Goal: Task Accomplishment & Management: Complete application form

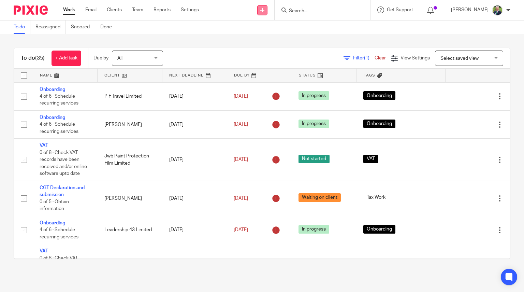
click at [264, 11] on icon at bounding box center [262, 10] width 4 height 4
click at [221, 43] on div "To do (35) + Add task Due by All All Today Tomorrow This week Next week This mo…" at bounding box center [262, 153] width 524 height 238
click at [160, 35] on div "To do (35) + Add task Due by All All Today Tomorrow This week Next week This mo…" at bounding box center [262, 153] width 524 height 238
drag, startPoint x: 270, startPoint y: 10, endPoint x: 282, endPoint y: 13, distance: 12.7
click at [275, 11] on div "Send new email Create task Add client" at bounding box center [262, 10] width 24 height 20
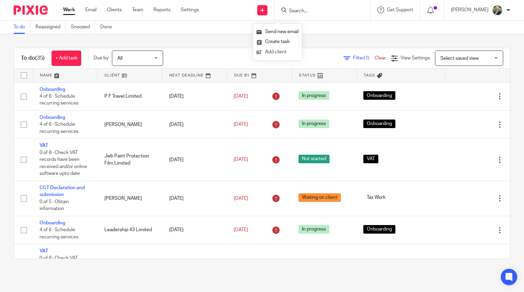
click at [274, 53] on link "Add client" at bounding box center [278, 52] width 42 height 10
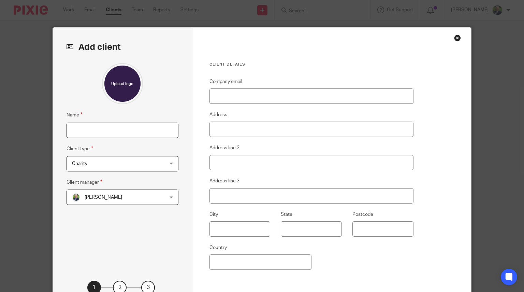
click at [101, 129] on input "Name" at bounding box center [123, 129] width 112 height 15
type input "s"
type input "Skene Inspection Services Ltd"
click at [156, 162] on div "Charity Charity" at bounding box center [123, 163] width 112 height 15
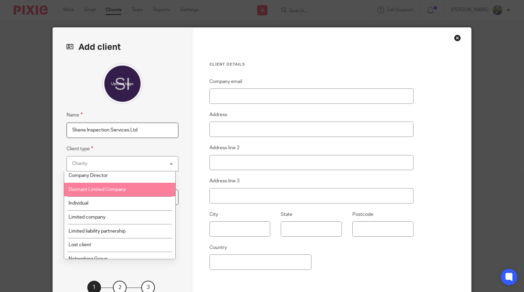
scroll to position [33, 0]
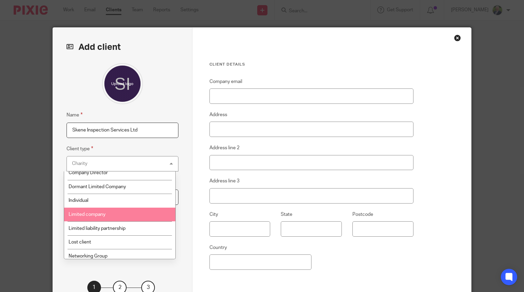
click at [85, 214] on span "Limited company" at bounding box center [87, 214] width 37 height 5
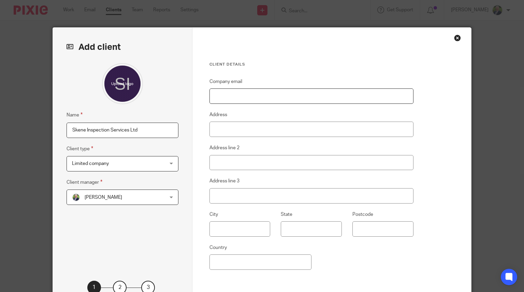
click at [235, 92] on input "Company email" at bounding box center [311, 95] width 204 height 15
click at [236, 95] on input "Company email" at bounding box center [311, 95] width 204 height 15
paste input "skeneinspectionservices@btinternet.com"
type input "skeneinspectionservices@btinternet.com"
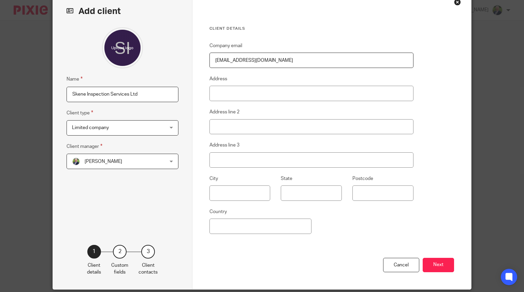
scroll to position [61, 0]
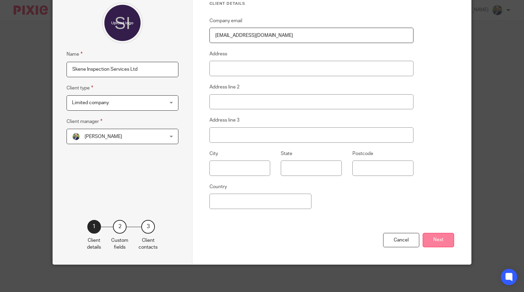
click at [435, 238] on button "Next" at bounding box center [438, 240] width 31 height 15
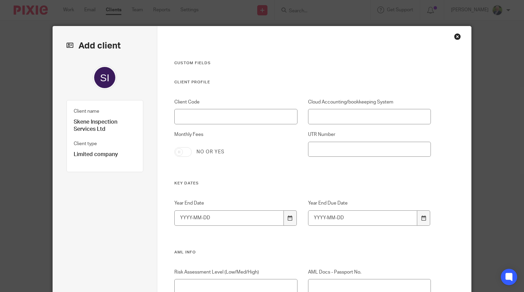
scroll to position [0, 0]
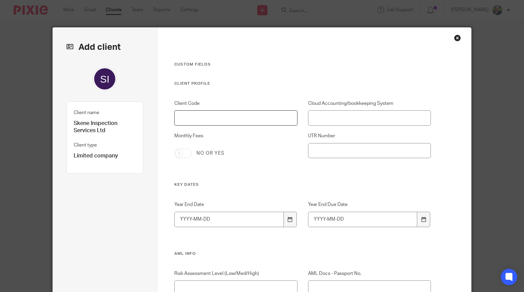
click at [260, 121] on input "Client Code" at bounding box center [235, 117] width 123 height 15
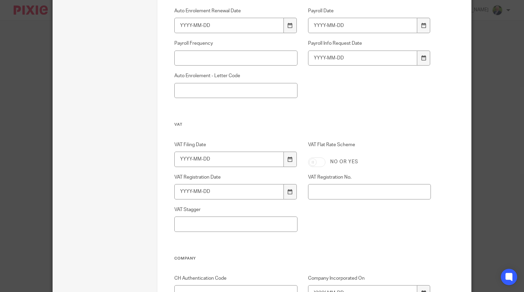
scroll to position [653, 0]
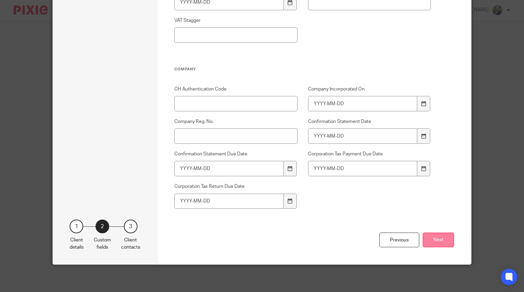
type input "PROSPECT"
click at [440, 243] on button "Next" at bounding box center [438, 239] width 31 height 15
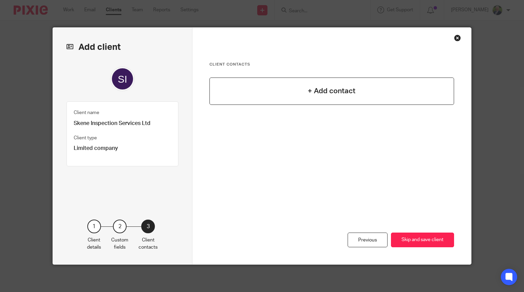
click at [319, 92] on h4 "+ Add contact" at bounding box center [332, 91] width 48 height 11
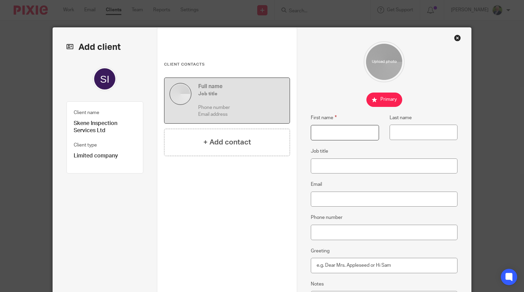
drag, startPoint x: 334, startPoint y: 134, endPoint x: 337, endPoint y: 132, distance: 3.9
click at [334, 134] on input "First name" at bounding box center [345, 132] width 68 height 15
type input "Mark"
type input "Skene"
paste input "[EMAIL_ADDRESS][DOMAIN_NAME]"
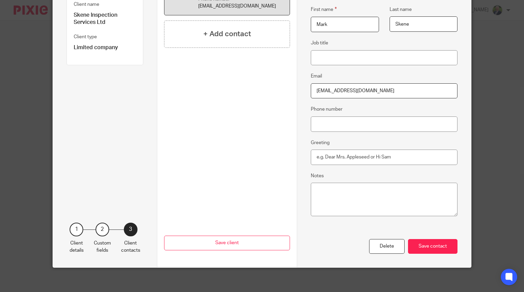
scroll to position [111, 0]
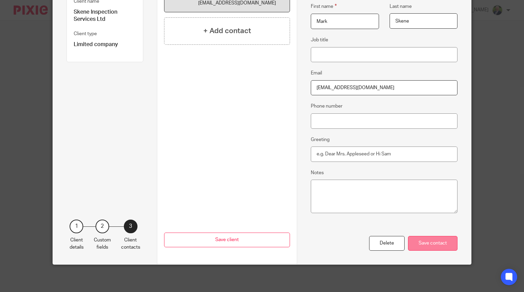
type input "[EMAIL_ADDRESS][DOMAIN_NAME]"
click at [436, 242] on div "Save contact" at bounding box center [432, 243] width 49 height 15
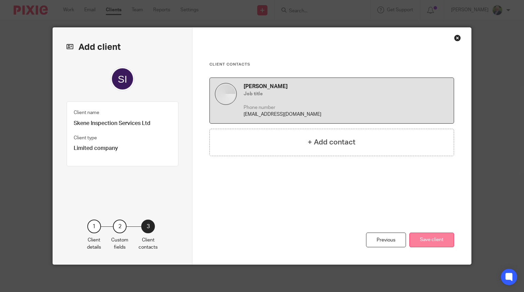
click at [426, 236] on button "Save client" at bounding box center [431, 239] width 45 height 15
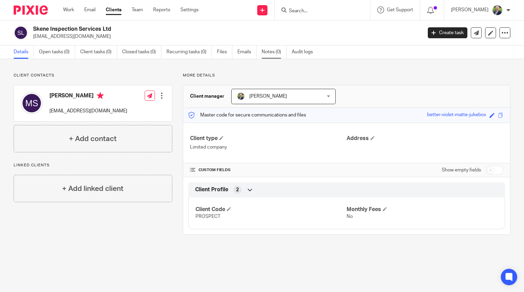
click at [271, 50] on link "Notes (0)" at bounding box center [274, 51] width 25 height 13
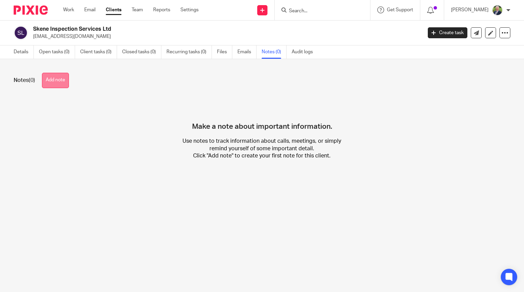
click at [59, 81] on button "Add note" at bounding box center [55, 80] width 27 height 15
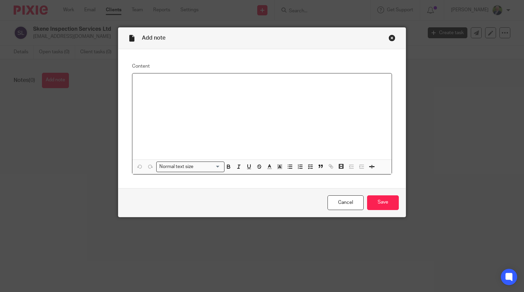
click at [156, 88] on div at bounding box center [262, 116] width 260 height 86
click at [199, 119] on p at bounding box center [262, 116] width 249 height 7
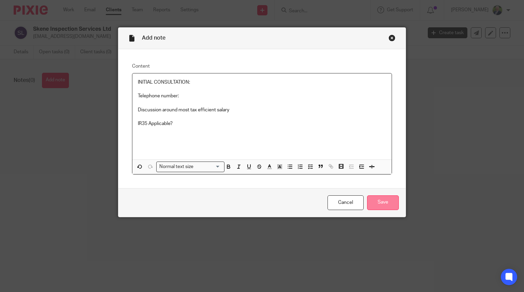
click at [380, 199] on input "Save" at bounding box center [383, 202] width 32 height 15
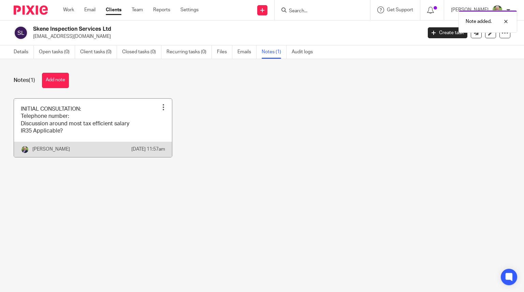
click at [160, 105] on div at bounding box center [163, 107] width 7 height 7
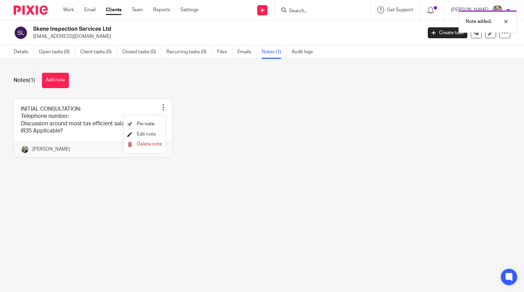
click at [148, 132] on span "Edit note" at bounding box center [146, 134] width 19 height 5
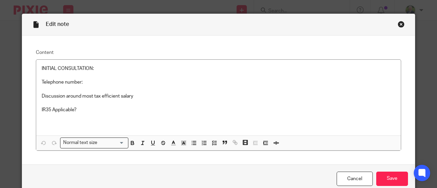
click at [105, 78] on p at bounding box center [218, 75] width 353 height 7
click at [101, 70] on p "INITIAL CONSULTATION:" at bounding box center [218, 68] width 353 height 7
drag, startPoint x: 93, startPoint y: 68, endPoint x: 39, endPoint y: 68, distance: 53.9
click at [42, 68] on p "INITIAL CONSULTATION:" at bounding box center [218, 68] width 353 height 7
click at [131, 141] on icon "button" at bounding box center [132, 142] width 2 height 2
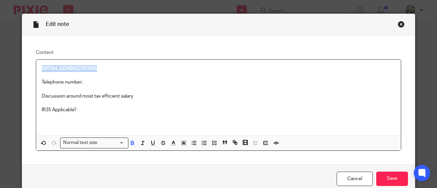
click at [89, 84] on p "Telephone number:" at bounding box center [218, 82] width 353 height 7
click at [89, 112] on p "IR35 Applicable?" at bounding box center [218, 109] width 353 height 7
click at [110, 68] on p "INITIAL CONSULTATION:" at bounding box center [218, 68] width 353 height 7
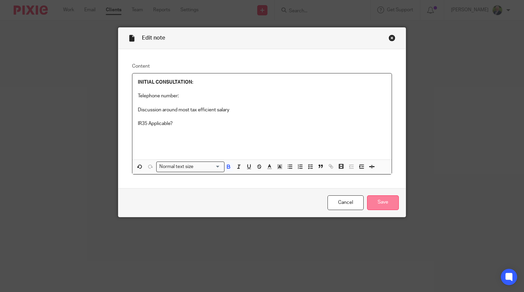
click at [387, 202] on input "Save" at bounding box center [383, 202] width 32 height 15
